Goal: Task Accomplishment & Management: Use online tool/utility

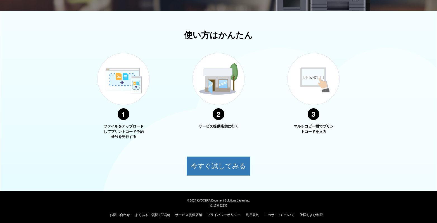
scroll to position [174, 0]
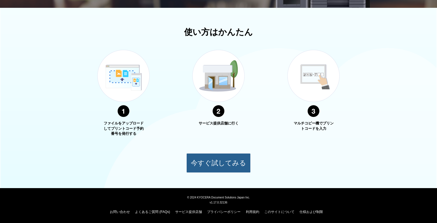
click at [228, 160] on button "今すぐ試してみる" at bounding box center [218, 163] width 64 height 20
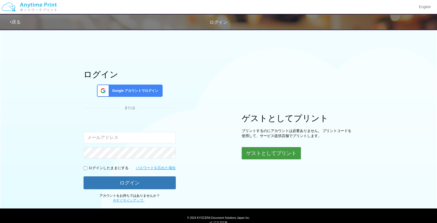
click at [271, 153] on button "ゲストとしてプリント" at bounding box center [270, 153] width 59 height 12
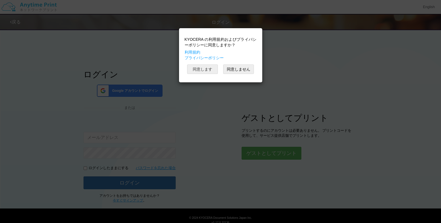
click at [208, 68] on button "同意します" at bounding box center [202, 68] width 31 height 9
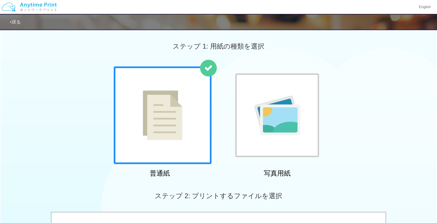
click at [277, 116] on img at bounding box center [277, 115] width 46 height 40
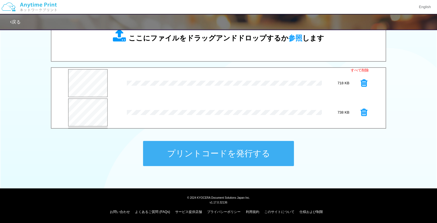
click at [364, 149] on div "ステップ 1: 用紙の種類を選択 普通紙 写真用紙 普通紙 写真用紙 previous next slide 1 of 2" at bounding box center [218, 4] width 437 height 358
click at [269, 157] on button "プリントコードを発行する" at bounding box center [218, 153] width 151 height 25
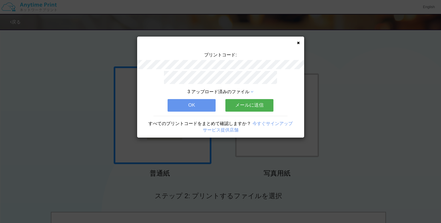
click at [252, 104] on button "メールに送信" at bounding box center [249, 105] width 48 height 12
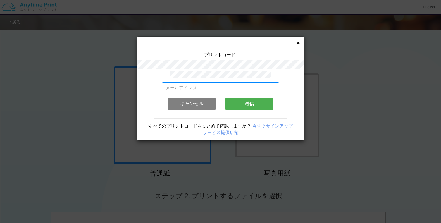
click at [248, 86] on input "email" at bounding box center [220, 87] width 117 height 11
type input "[EMAIL_ADDRESS][DOMAIN_NAME]"
click at [253, 103] on button "送信" at bounding box center [249, 104] width 48 height 12
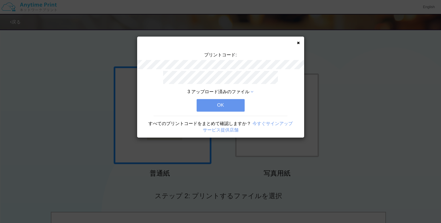
click at [226, 107] on button "OK" at bounding box center [221, 105] width 48 height 12
